Goal: Task Accomplishment & Management: Manage account settings

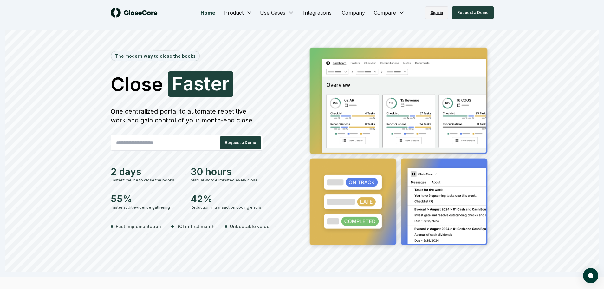
click at [433, 10] on link "Sign in" at bounding box center [436, 12] width 23 height 13
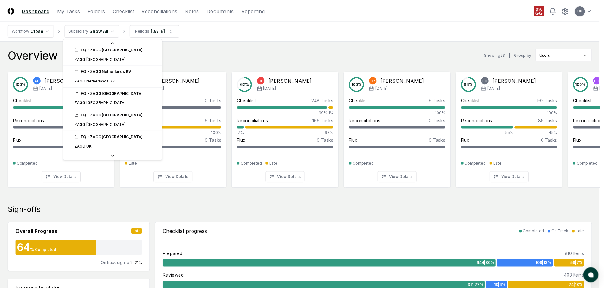
scroll to position [258, 0]
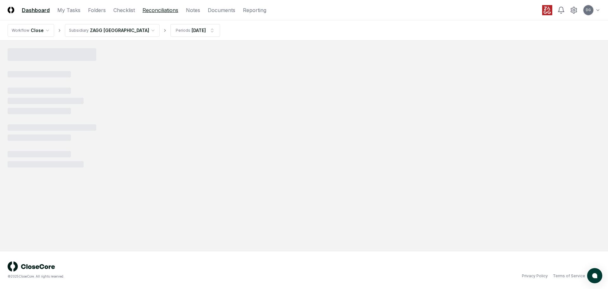
click at [167, 10] on link "Reconciliations" at bounding box center [161, 10] width 36 height 8
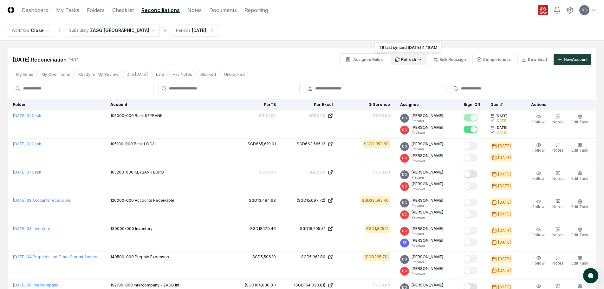
click at [411, 58] on html "CloseCore Dashboard My Tasks Folders Checklist Reconciliations Notes Documents …" at bounding box center [302, 275] width 604 height 551
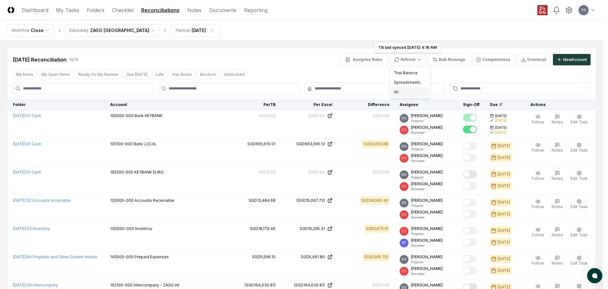
click at [407, 92] on div "All" at bounding box center [410, 92] width 37 height 10
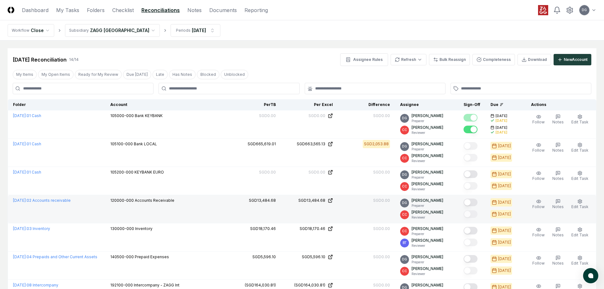
click at [474, 201] on button "Mark complete" at bounding box center [470, 202] width 14 height 8
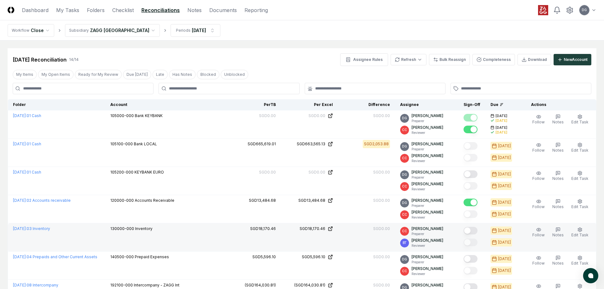
click at [474, 230] on button "Mark complete" at bounding box center [470, 231] width 14 height 8
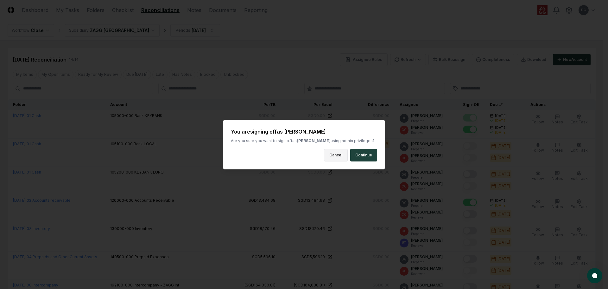
click at [341, 157] on button "Cancel" at bounding box center [336, 155] width 24 height 13
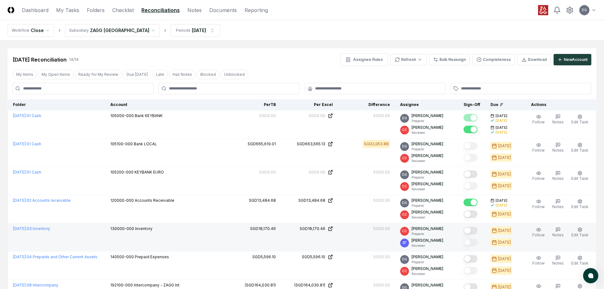
click at [472, 230] on button "Mark complete" at bounding box center [470, 231] width 14 height 8
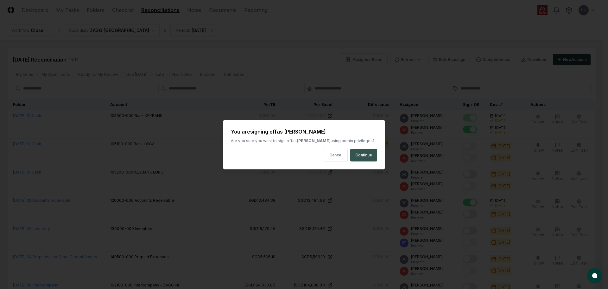
click at [357, 160] on button "Continue" at bounding box center [363, 155] width 27 height 13
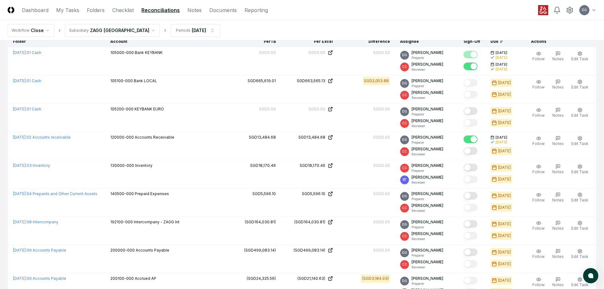
scroll to position [63, 0]
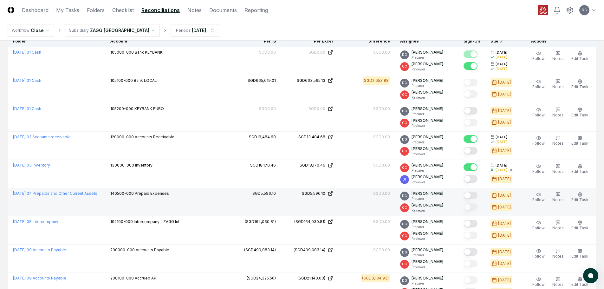
click at [472, 194] on button "Mark complete" at bounding box center [470, 195] width 14 height 8
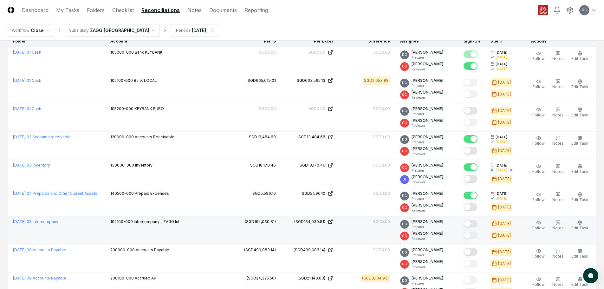
drag, startPoint x: 473, startPoint y: 223, endPoint x: 478, endPoint y: 237, distance: 13.9
click at [473, 227] on button "Mark complete" at bounding box center [470, 224] width 14 height 8
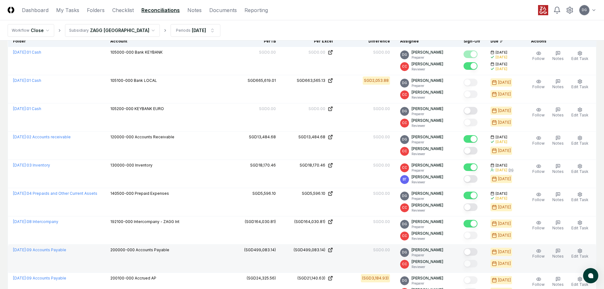
click at [475, 250] on button "Mark complete" at bounding box center [470, 252] width 14 height 8
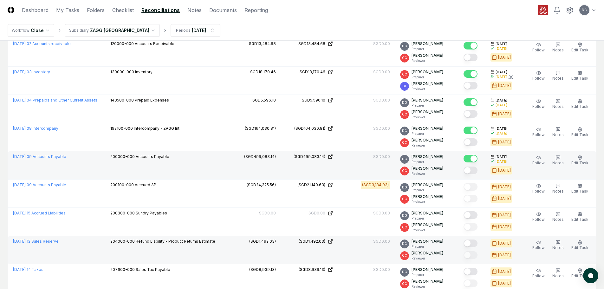
scroll to position [158, 0]
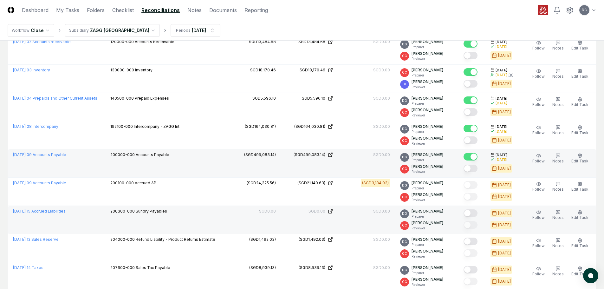
click at [475, 213] on button "Mark complete" at bounding box center [470, 213] width 14 height 8
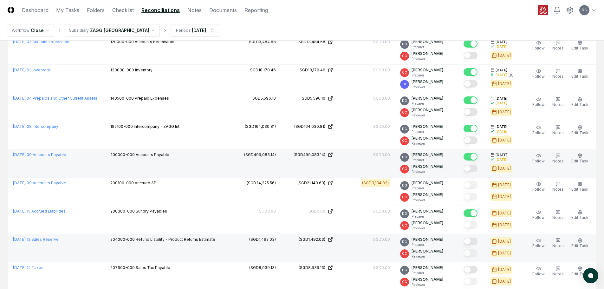
click at [470, 243] on button "Mark complete" at bounding box center [470, 241] width 14 height 8
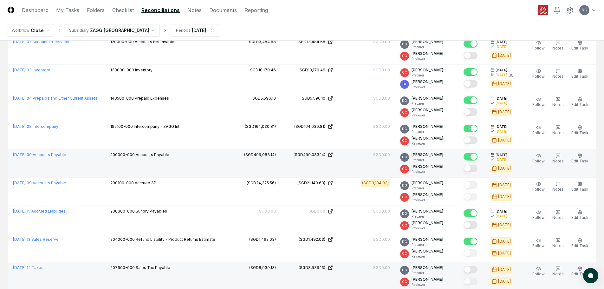
click at [472, 273] on button "Mark complete" at bounding box center [470, 270] width 14 height 8
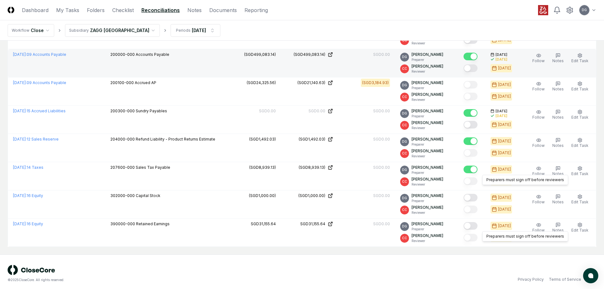
scroll to position [262, 0]
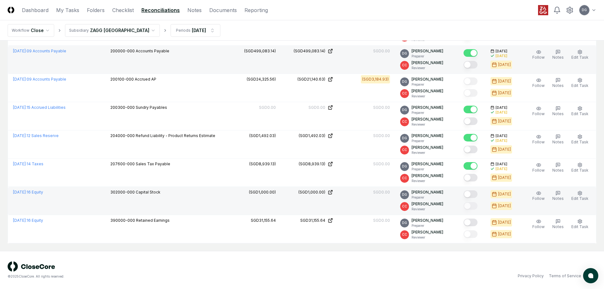
click at [470, 195] on button "Mark complete" at bounding box center [470, 194] width 14 height 8
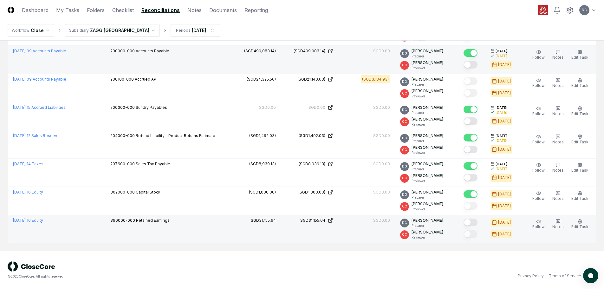
click at [471, 218] on div at bounding box center [471, 222] width 17 height 10
click at [472, 221] on button "Mark complete" at bounding box center [470, 222] width 14 height 8
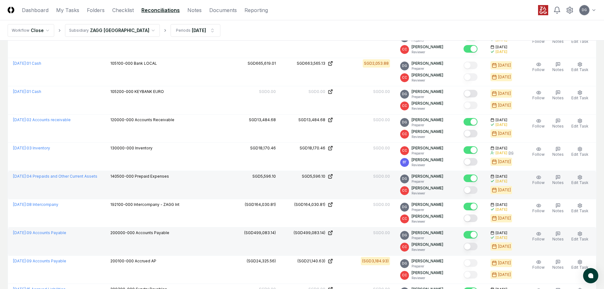
scroll to position [9, 0]
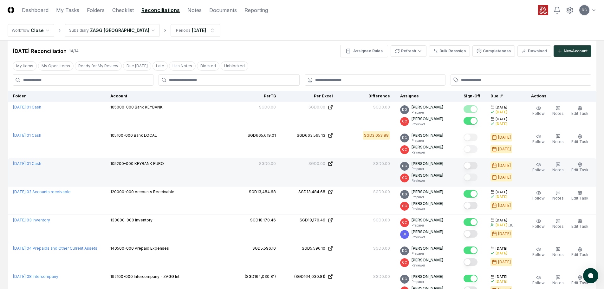
click at [475, 164] on button "Mark complete" at bounding box center [470, 166] width 14 height 8
click at [54, 67] on button "My Open Items" at bounding box center [55, 66] width 35 height 10
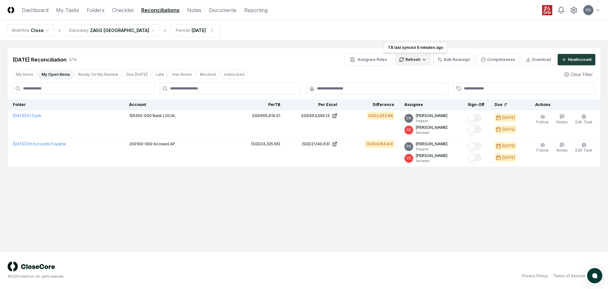
click at [413, 62] on html "CloseCore Dashboard My Tasks Folders Checklist Reconciliations Notes Documents …" at bounding box center [304, 144] width 608 height 289
click at [411, 74] on div "Trial Balance" at bounding box center [414, 73] width 37 height 10
click at [413, 59] on div "Refresh" at bounding box center [413, 59] width 36 height 11
click at [413, 59] on html "CloseCore Dashboard My Tasks Folders Checklist Reconciliations Notes Documents …" at bounding box center [304, 144] width 608 height 289
click at [413, 83] on div "Spreadsheets" at bounding box center [414, 83] width 37 height 10
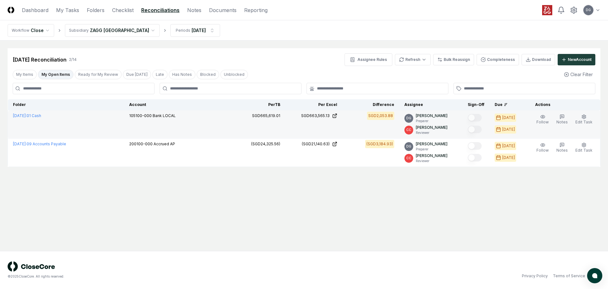
click at [176, 115] on span "Bank LOCAL" at bounding box center [164, 115] width 23 height 5
click at [582, 117] on icon "button" at bounding box center [584, 116] width 5 height 5
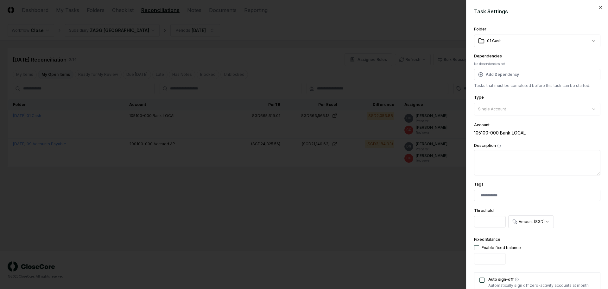
click at [489, 130] on div "105100-000 Bank LOCAL" at bounding box center [537, 132] width 126 height 7
click at [492, 134] on div "105100-000 Bank LOCAL" at bounding box center [537, 132] width 126 height 7
click at [414, 87] on div at bounding box center [304, 144] width 608 height 289
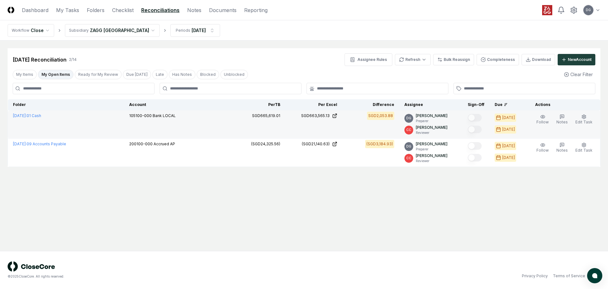
click at [245, 119] on td "SGD665,619.01" at bounding box center [256, 124] width 57 height 28
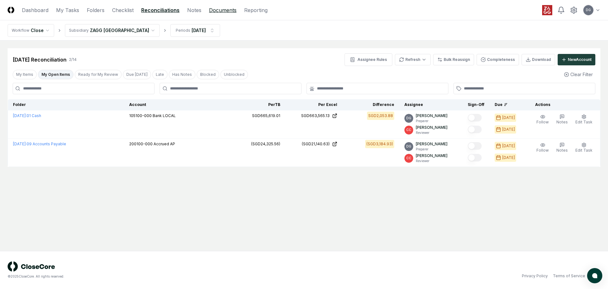
click at [223, 10] on link "Documents" at bounding box center [223, 10] width 28 height 8
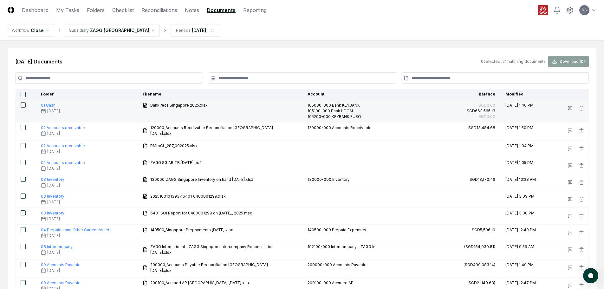
click at [239, 109] on div "Bank recs Singapore 2025.xlsx" at bounding box center [220, 105] width 155 height 7
click at [582, 106] on icon "button" at bounding box center [581, 106] width 2 height 1
click at [363, 119] on div "105200-000 KEYBANK EURO" at bounding box center [374, 117] width 135 height 6
click at [356, 113] on div "105100-000 Bank LOCAL" at bounding box center [374, 111] width 135 height 6
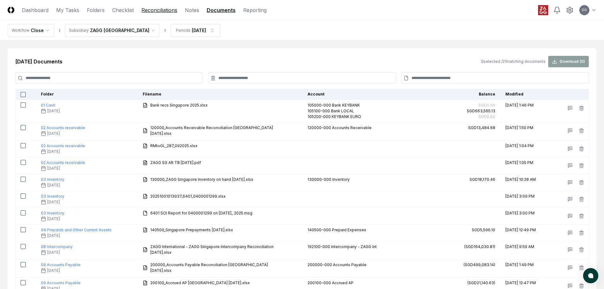
click at [166, 11] on link "Reconciliations" at bounding box center [159, 10] width 36 height 8
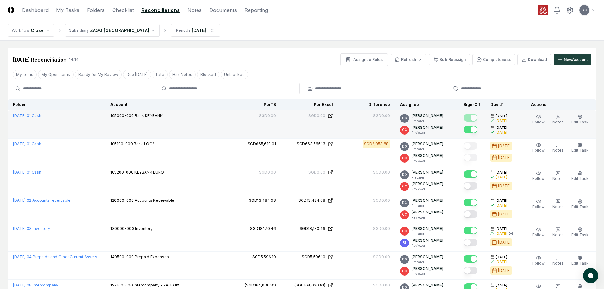
click at [205, 118] on div "105000-000 Bank KEYBANK" at bounding box center [164, 116] width 108 height 7
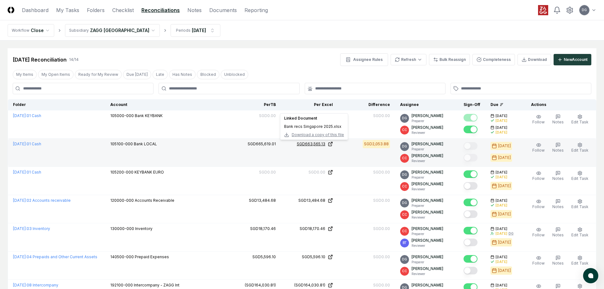
click at [333, 144] on icon at bounding box center [330, 143] width 5 height 5
click at [318, 144] on div "SGD663,565.13" at bounding box center [311, 144] width 29 height 6
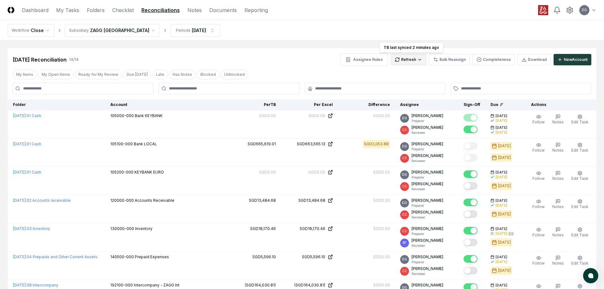
click at [410, 58] on html "CloseCore Dashboard My Tasks Folders Checklist Reconciliations Notes Documents …" at bounding box center [302, 275] width 604 height 551
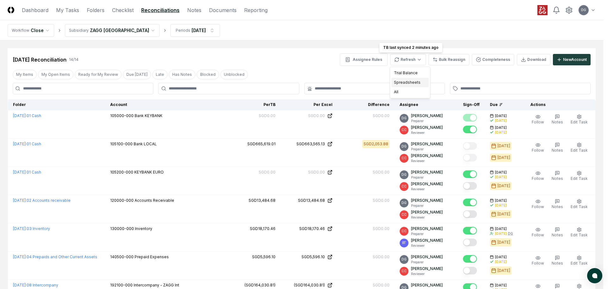
click at [411, 80] on div "Spreadsheets" at bounding box center [410, 83] width 37 height 10
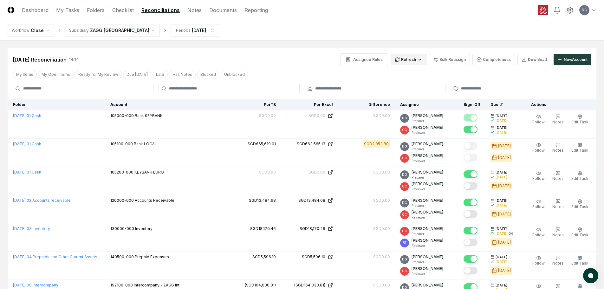
click at [405, 61] on html "CloseCore Dashboard My Tasks Folders Checklist Reconciliations Notes Documents …" at bounding box center [302, 275] width 604 height 551
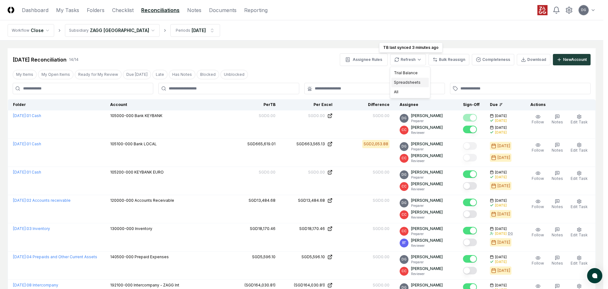
click at [407, 83] on div "Spreadsheets" at bounding box center [410, 83] width 37 height 10
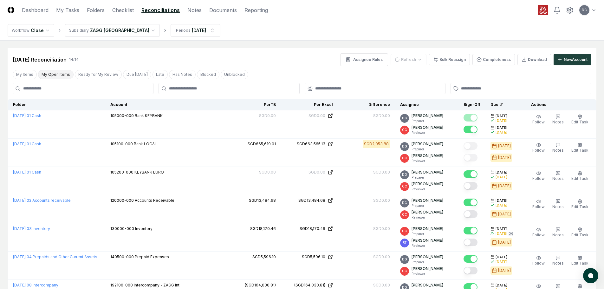
click at [58, 78] on button "My Open Items" at bounding box center [55, 75] width 35 height 10
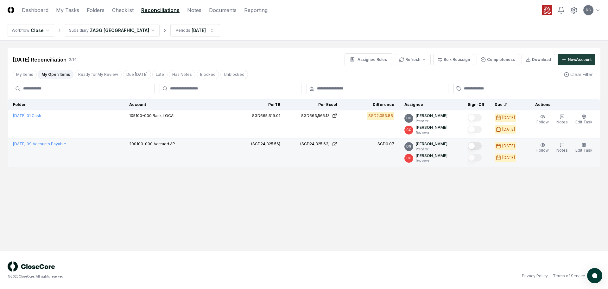
click at [480, 145] on button "Mark complete" at bounding box center [475, 146] width 14 height 8
click at [423, 62] on html "CloseCore Dashboard My Tasks Folders Checklist Reconciliations Notes Documents …" at bounding box center [304, 144] width 608 height 289
click at [421, 82] on div "Spreadsheets" at bounding box center [414, 83] width 37 height 10
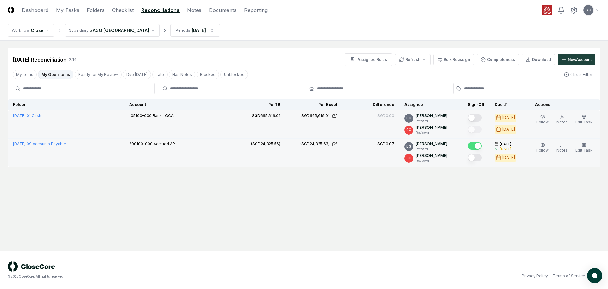
click at [332, 119] on td "SGD665,619.01" at bounding box center [314, 124] width 57 height 28
drag, startPoint x: 273, startPoint y: 120, endPoint x: 247, endPoint y: 120, distance: 26.6
click at [273, 120] on td "SGD665,619.01" at bounding box center [256, 124] width 57 height 28
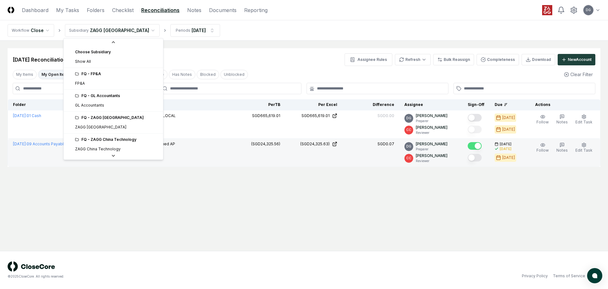
click at [101, 32] on html "CloseCore Dashboard My Tasks Folders Checklist Reconciliations Notes Documents …" at bounding box center [304, 144] width 608 height 289
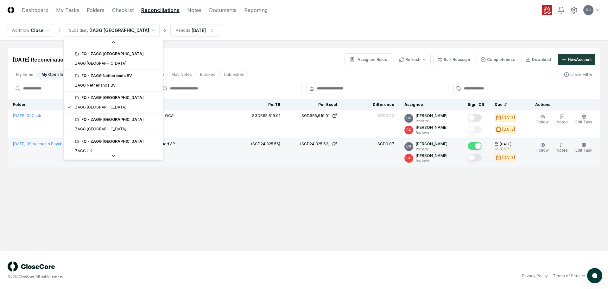
scroll to position [258, 0]
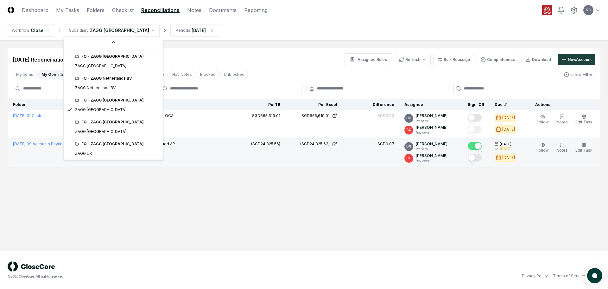
click at [98, 126] on div "FQ - ZAGG [GEOGRAPHIC_DATA]" at bounding box center [113, 122] width 97 height 10
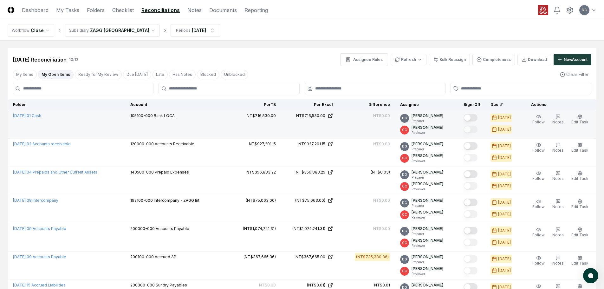
click at [471, 118] on button "Mark complete" at bounding box center [470, 118] width 14 height 8
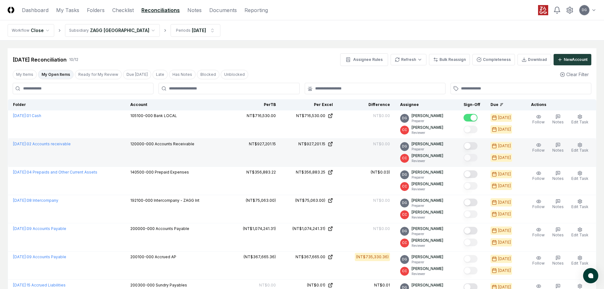
click at [472, 144] on button "Mark complete" at bounding box center [470, 146] width 14 height 8
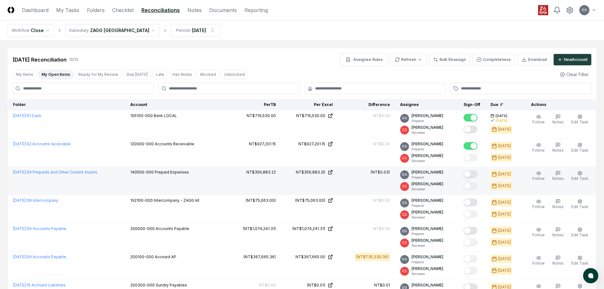
click at [477, 172] on button "Mark complete" at bounding box center [470, 174] width 14 height 8
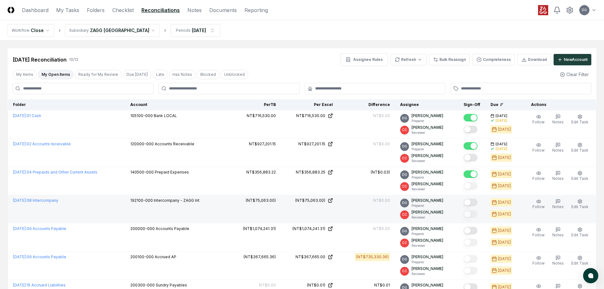
click at [472, 201] on button "Mark complete" at bounding box center [470, 202] width 14 height 8
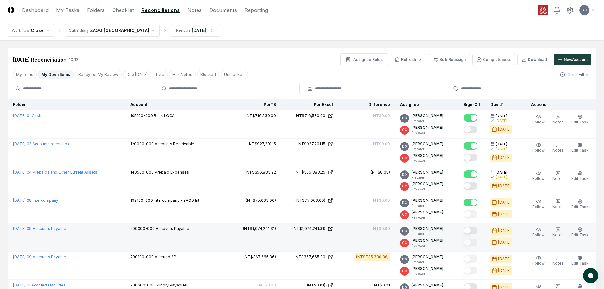
click at [475, 232] on button "Mark complete" at bounding box center [470, 231] width 14 height 8
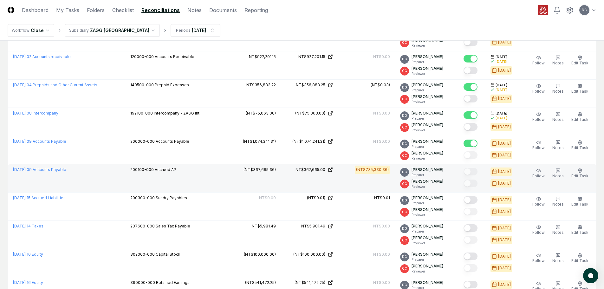
scroll to position [95, 0]
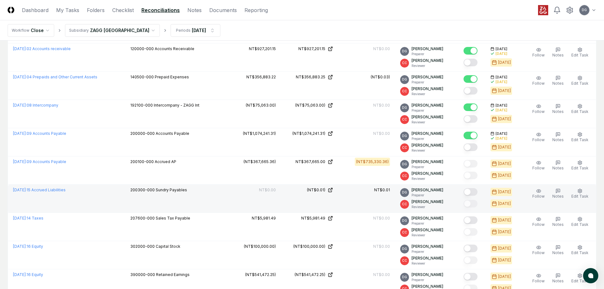
click at [475, 194] on button "Mark complete" at bounding box center [470, 192] width 14 height 8
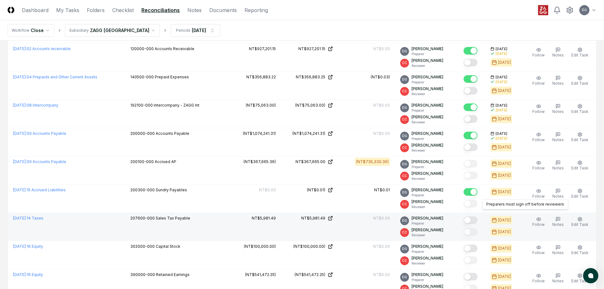
click at [474, 219] on button "Mark complete" at bounding box center [470, 220] width 14 height 8
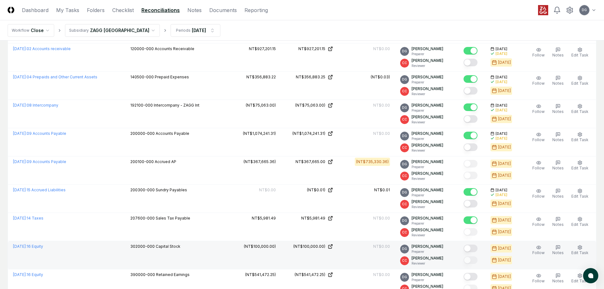
click at [473, 247] on button "Mark complete" at bounding box center [470, 248] width 14 height 8
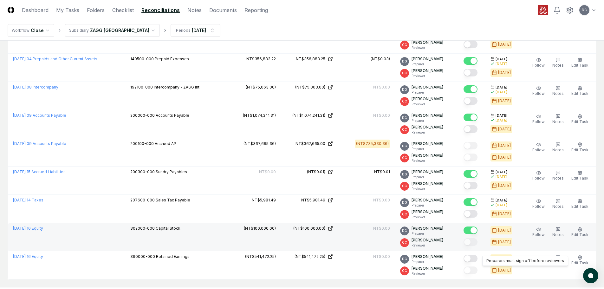
scroll to position [149, 0]
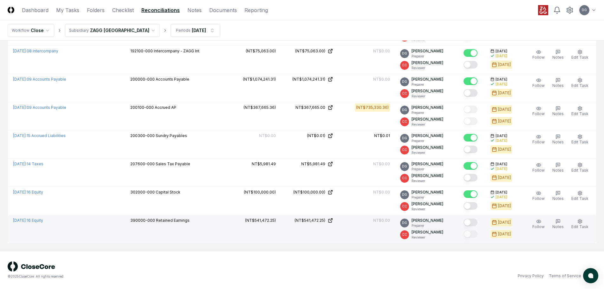
click at [471, 223] on button "Mark complete" at bounding box center [470, 222] width 14 height 8
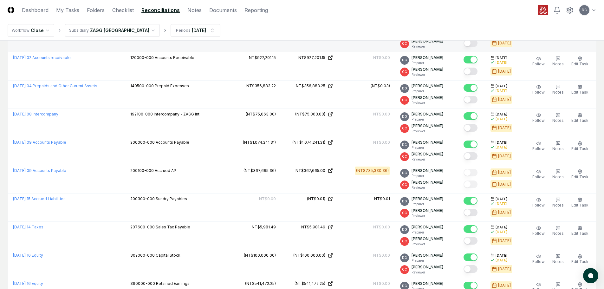
scroll to position [0, 0]
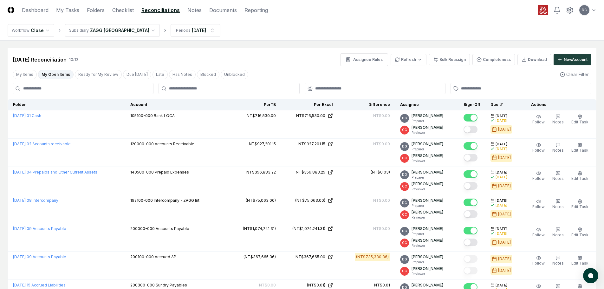
click at [51, 73] on button "My Open Items" at bounding box center [55, 75] width 35 height 10
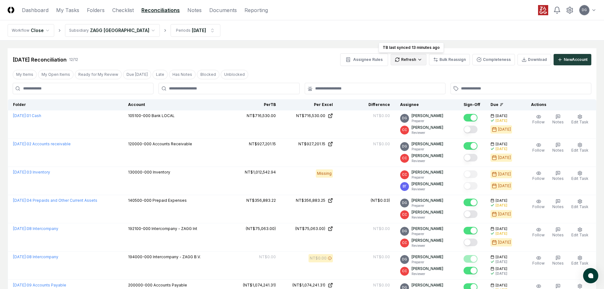
click at [409, 61] on html "CloseCore Dashboard My Tasks Folders Checklist Reconciliations Notes Documents …" at bounding box center [302, 247] width 604 height 494
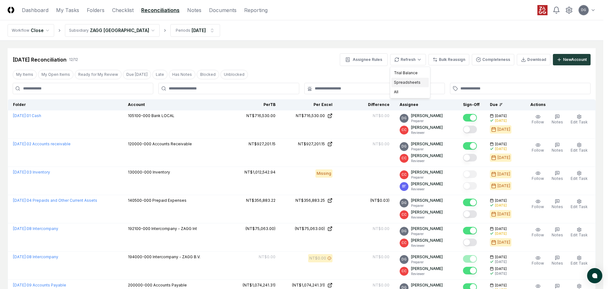
click at [406, 81] on div "Spreadsheets" at bounding box center [410, 83] width 37 height 10
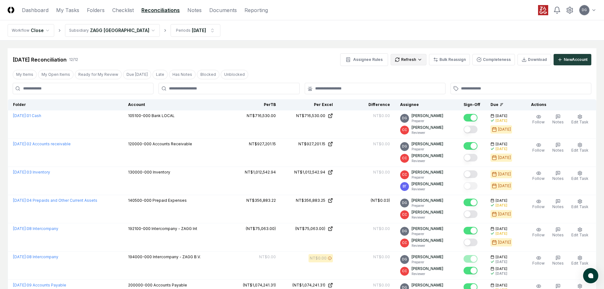
click at [406, 60] on html "CloseCore Dashboard My Tasks Folders Checklist Reconciliations Notes Documents …" at bounding box center [302, 247] width 604 height 494
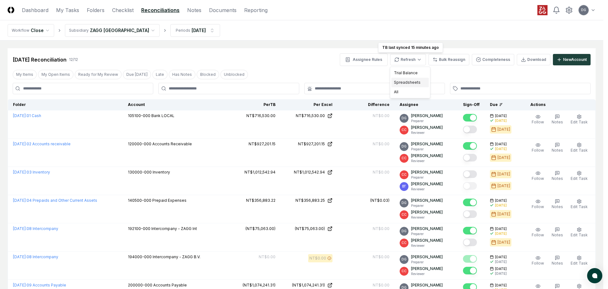
click at [406, 83] on div "Spreadsheets" at bounding box center [410, 83] width 37 height 10
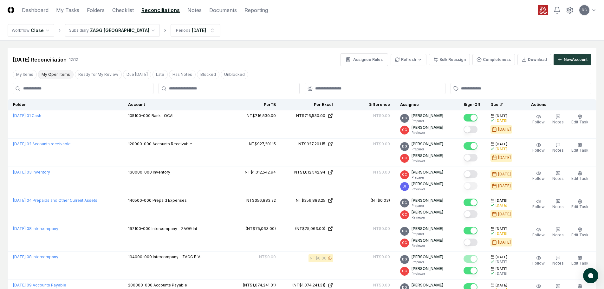
click at [58, 77] on button "My Open Items" at bounding box center [55, 75] width 35 height 10
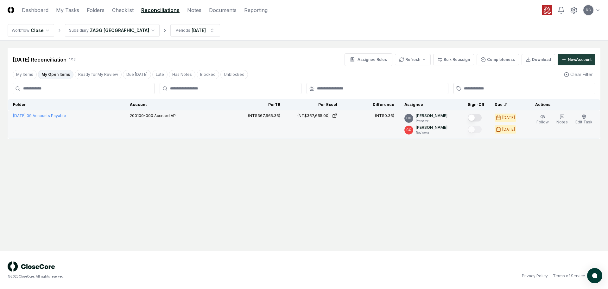
click at [475, 116] on button "Mark complete" at bounding box center [475, 118] width 14 height 8
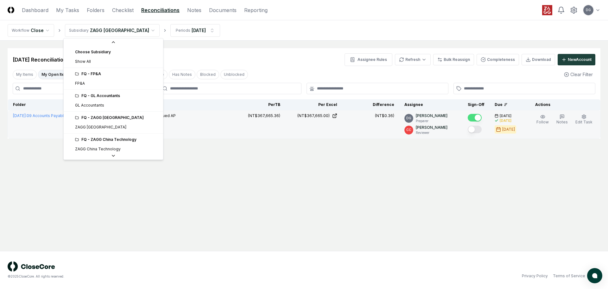
click at [105, 33] on html "CloseCore Dashboard My Tasks Folders Checklist Reconciliations Notes Documents …" at bounding box center [304, 144] width 608 height 289
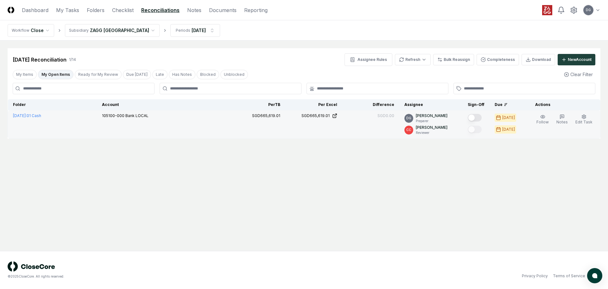
click at [481, 114] on button "Mark complete" at bounding box center [475, 118] width 14 height 8
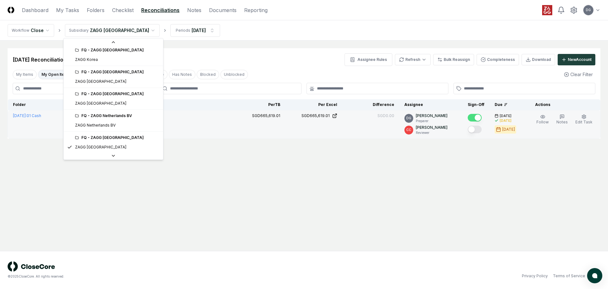
click at [91, 32] on html "CloseCore Dashboard My Tasks Folders Checklist Reconciliations Notes Documents …" at bounding box center [304, 144] width 608 height 289
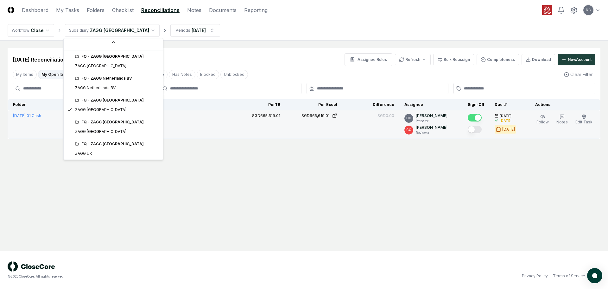
scroll to position [258, 0]
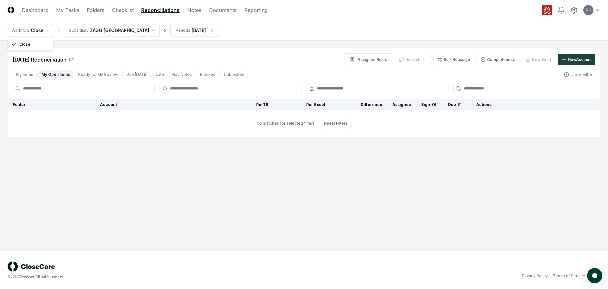
click at [43, 34] on html "CloseCore Dashboard My Tasks Folders Checklist Reconciliations Notes Documents …" at bounding box center [304, 144] width 608 height 289
click at [86, 34] on html "CloseCore Dashboard My Tasks Folders Checklist Reconciliations Notes Documents …" at bounding box center [304, 144] width 608 height 289
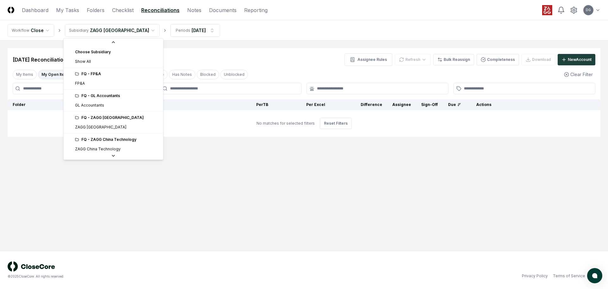
click at [86, 34] on html "CloseCore Dashboard My Tasks Folders Checklist Reconciliations Notes Documents …" at bounding box center [304, 144] width 608 height 289
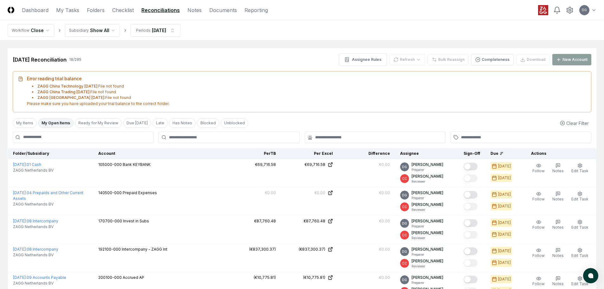
click at [62, 122] on button "My Open Items" at bounding box center [55, 123] width 35 height 10
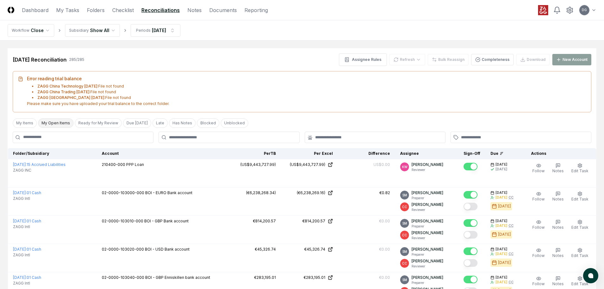
click at [61, 122] on button "My Open Items" at bounding box center [55, 123] width 35 height 10
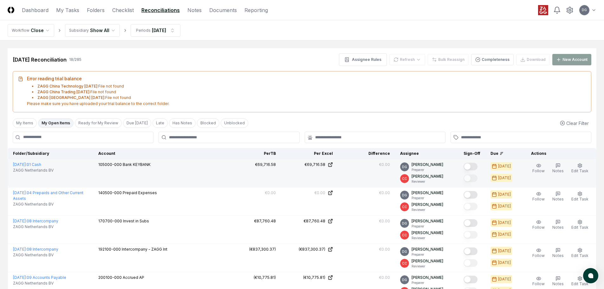
click at [473, 165] on button "Mark complete" at bounding box center [470, 167] width 14 height 8
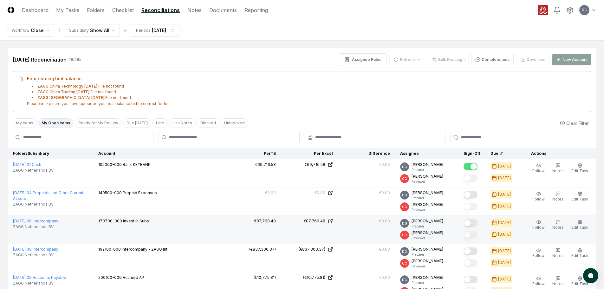
click at [471, 222] on button "Mark complete" at bounding box center [470, 223] width 14 height 8
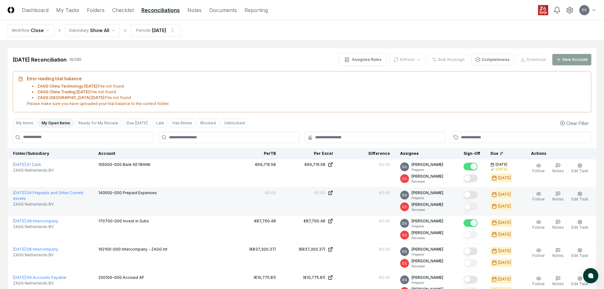
click at [472, 195] on button "Mark complete" at bounding box center [470, 195] width 14 height 8
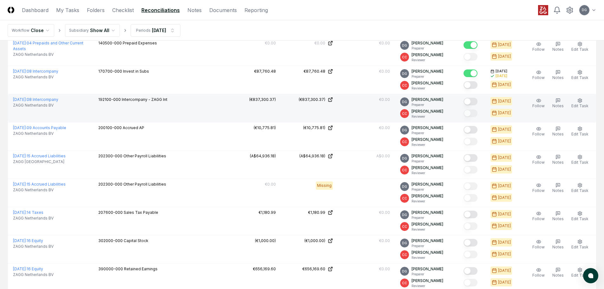
scroll to position [158, 0]
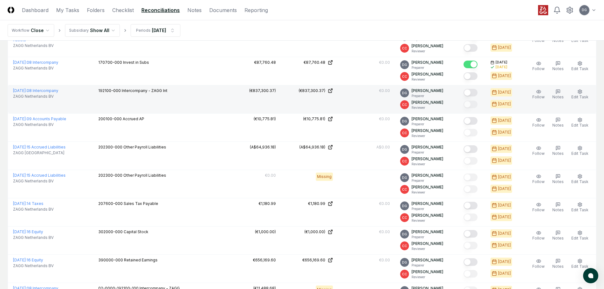
click at [472, 95] on button "Mark complete" at bounding box center [470, 93] width 14 height 8
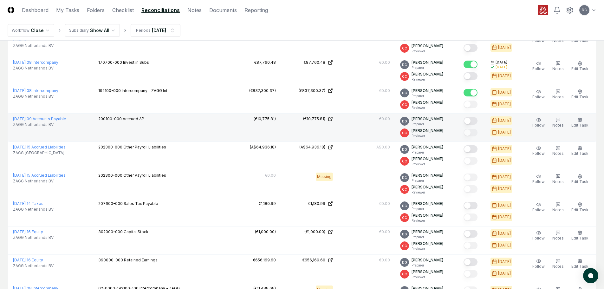
click at [474, 124] on button "Mark complete" at bounding box center [470, 121] width 14 height 8
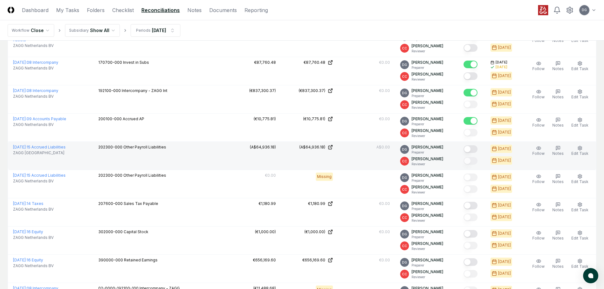
click at [472, 144] on div at bounding box center [471, 149] width 17 height 10
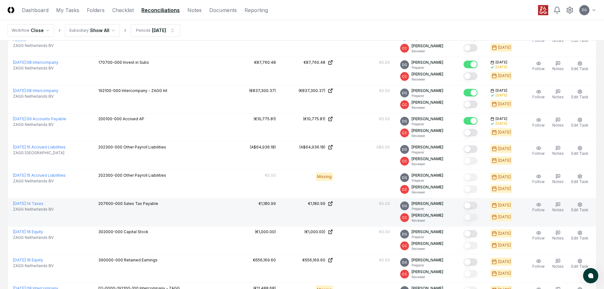
click at [473, 203] on button "Mark complete" at bounding box center [470, 206] width 14 height 8
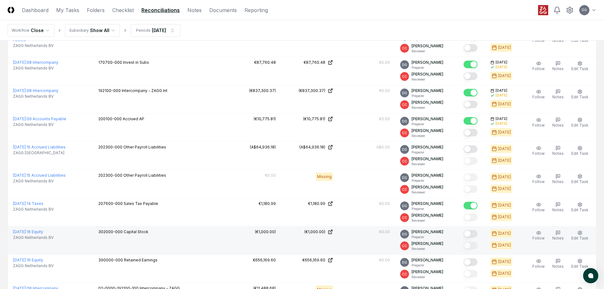
click at [473, 233] on button "Mark complete" at bounding box center [470, 234] width 14 height 8
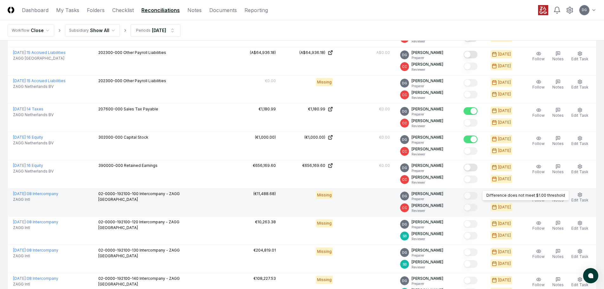
scroll to position [254, 0]
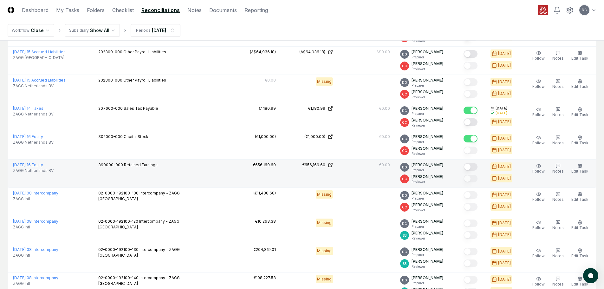
click at [473, 165] on button "Mark complete" at bounding box center [470, 167] width 14 height 8
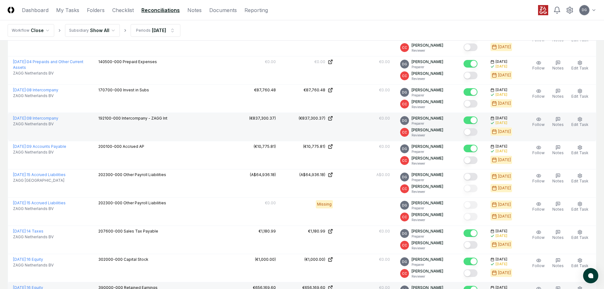
scroll to position [138, 0]
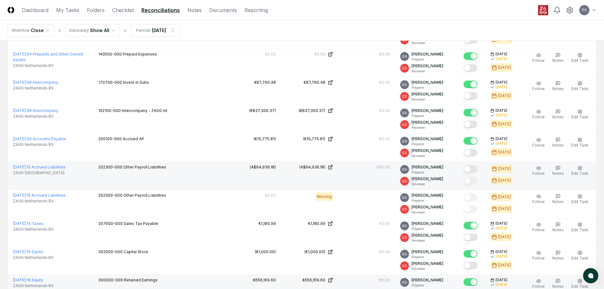
click at [472, 169] on button "Mark complete" at bounding box center [470, 169] width 14 height 8
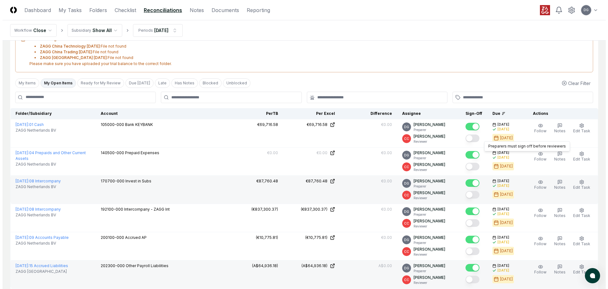
scroll to position [0, 0]
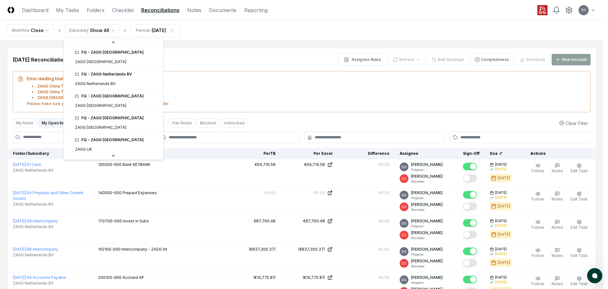
scroll to position [258, 0]
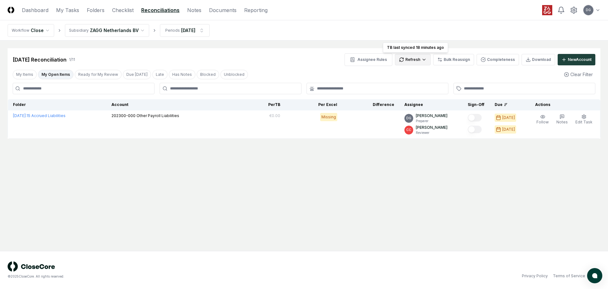
click at [413, 59] on html "CloseCore Dashboard My Tasks Folders Checklist Reconciliations Notes Documents …" at bounding box center [304, 144] width 608 height 289
click at [413, 82] on div "Spreadsheets" at bounding box center [414, 83] width 37 height 10
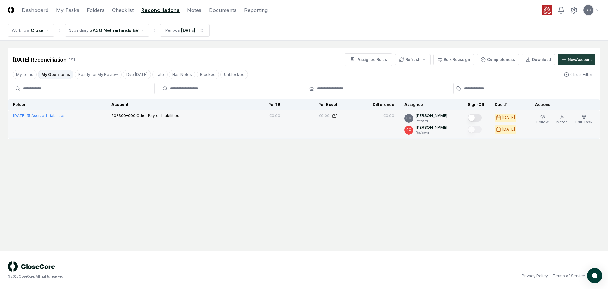
click at [480, 116] on button "Mark complete" at bounding box center [475, 118] width 14 height 8
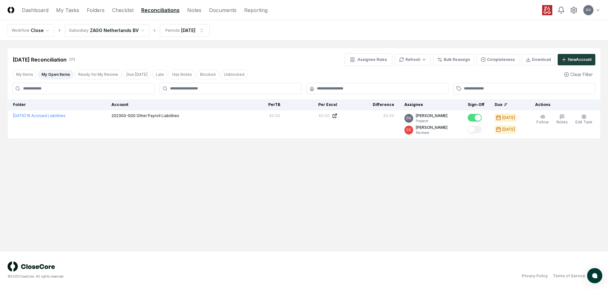
click at [324, 165] on main "Cancel Reassign Sep 2025 Reconciliation 1 / 11 Assignee Rules Refresh Bulk Reas…" at bounding box center [304, 146] width 608 height 210
click at [45, 31] on html "CloseCore Dashboard My Tasks Folders Checklist Reconciliations Notes Documents …" at bounding box center [304, 144] width 608 height 289
click at [103, 34] on html "CloseCore Dashboard My Tasks Folders Checklist Reconciliations Notes Documents …" at bounding box center [304, 144] width 608 height 289
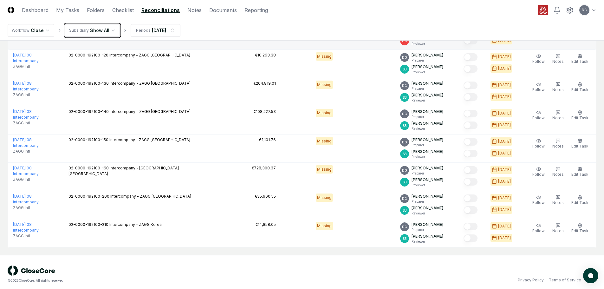
scroll to position [142, 0]
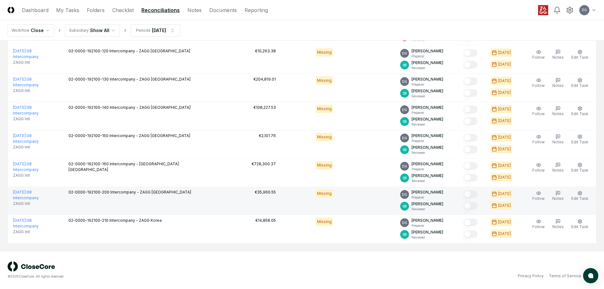
click at [315, 194] on tbody "September 2025 : 08 Intercompany ZAGG Intl 02-0000-192100-100 Intercompany - ZA…" at bounding box center [302, 130] width 588 height 226
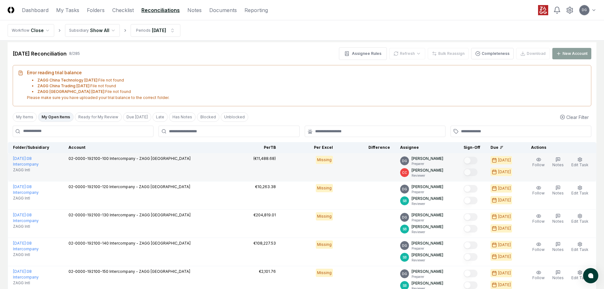
scroll to position [0, 0]
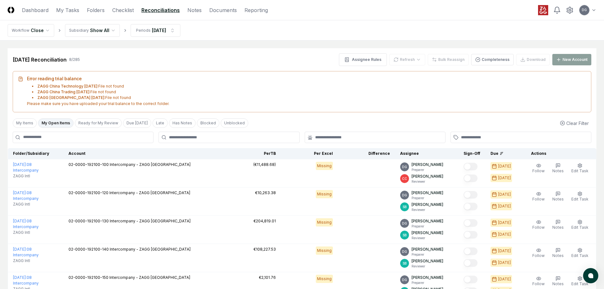
click at [93, 31] on html "CloseCore Dashboard My Tasks Folders Checklist Reconciliations Notes Documents …" at bounding box center [302, 215] width 604 height 430
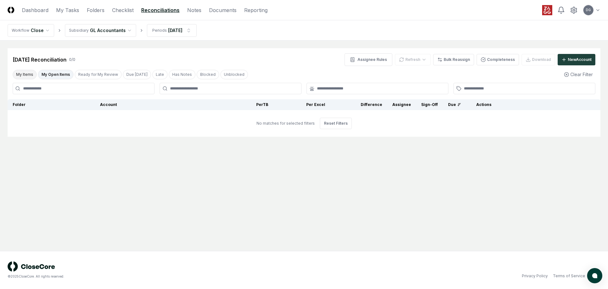
click at [24, 72] on button "My Items" at bounding box center [25, 75] width 24 height 10
click at [29, 74] on button "My Items" at bounding box center [25, 75] width 24 height 10
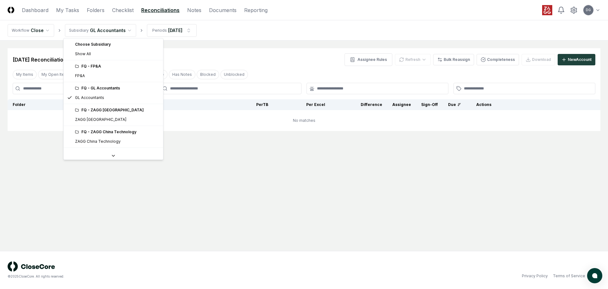
click at [103, 28] on html "CloseCore Dashboard My Tasks Folders Checklist Reconciliations Notes Documents …" at bounding box center [304, 144] width 608 height 289
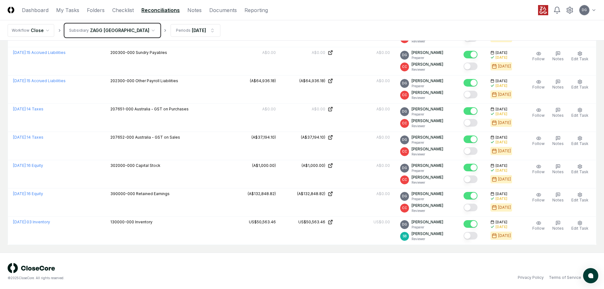
scroll to position [318, 0]
